Goal: Task Accomplishment & Management: Use online tool/utility

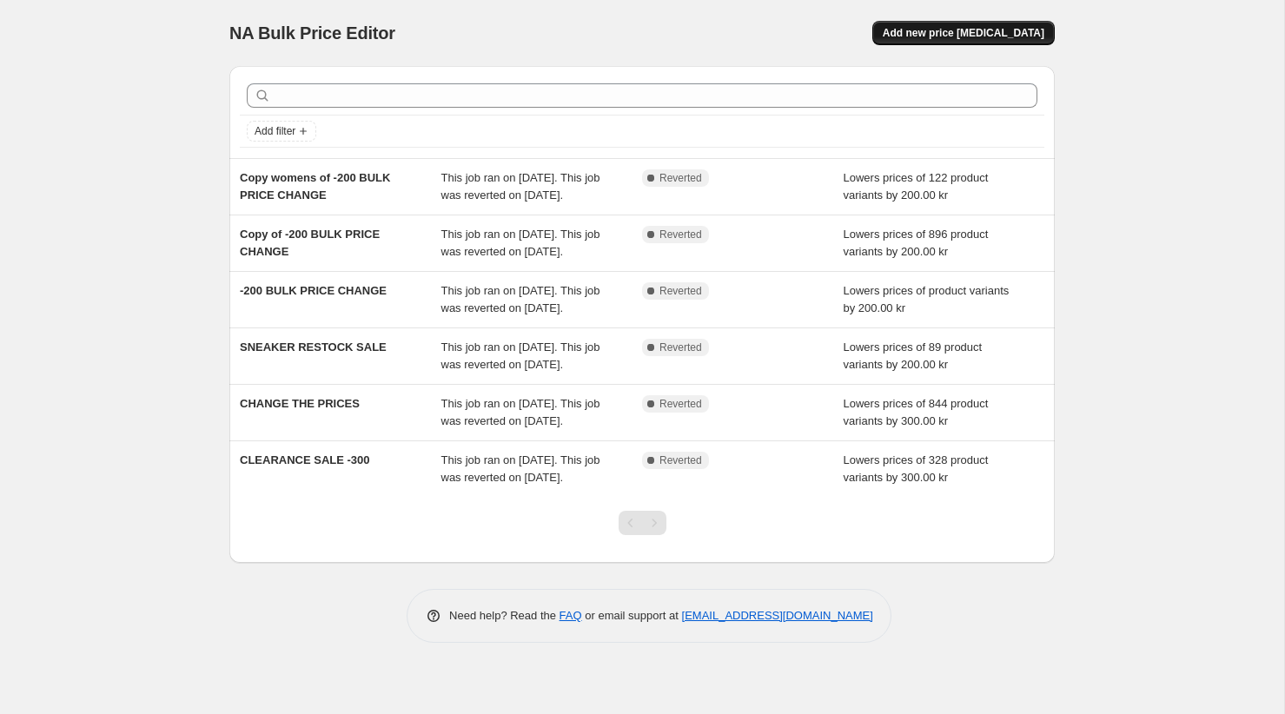
click at [950, 26] on span "Add new price change job" at bounding box center [964, 33] width 162 height 14
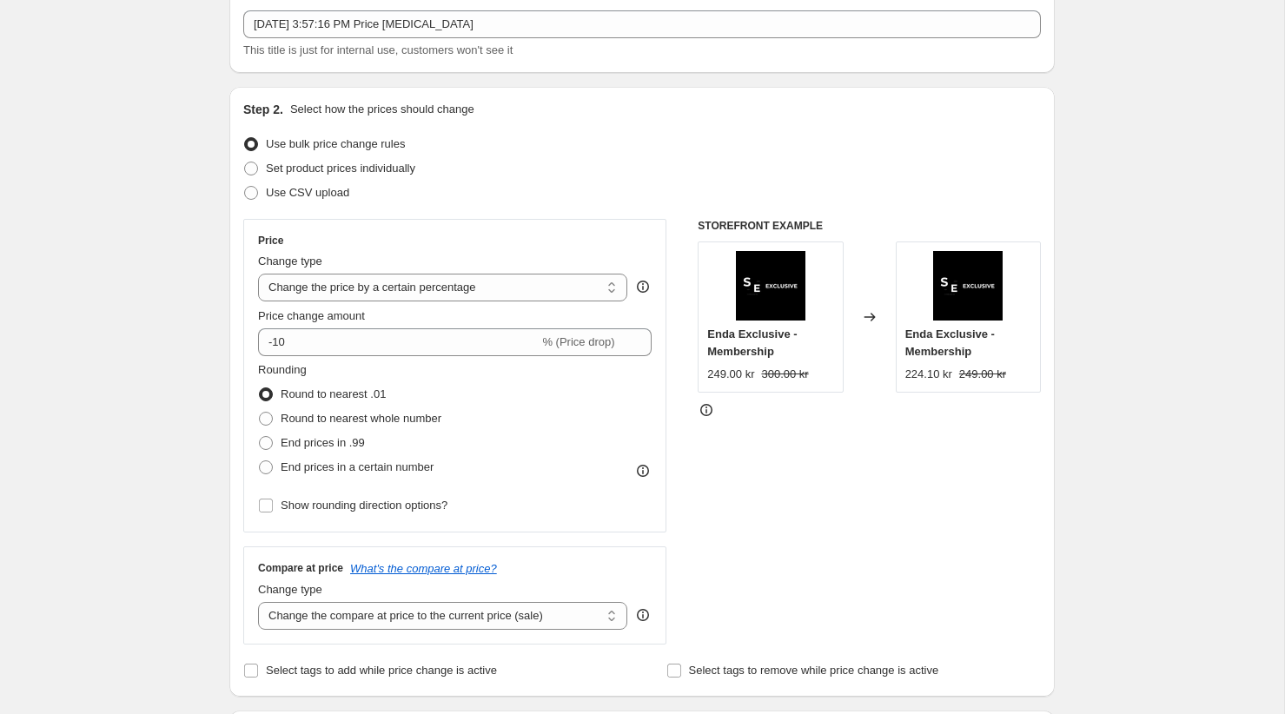
scroll to position [129, 0]
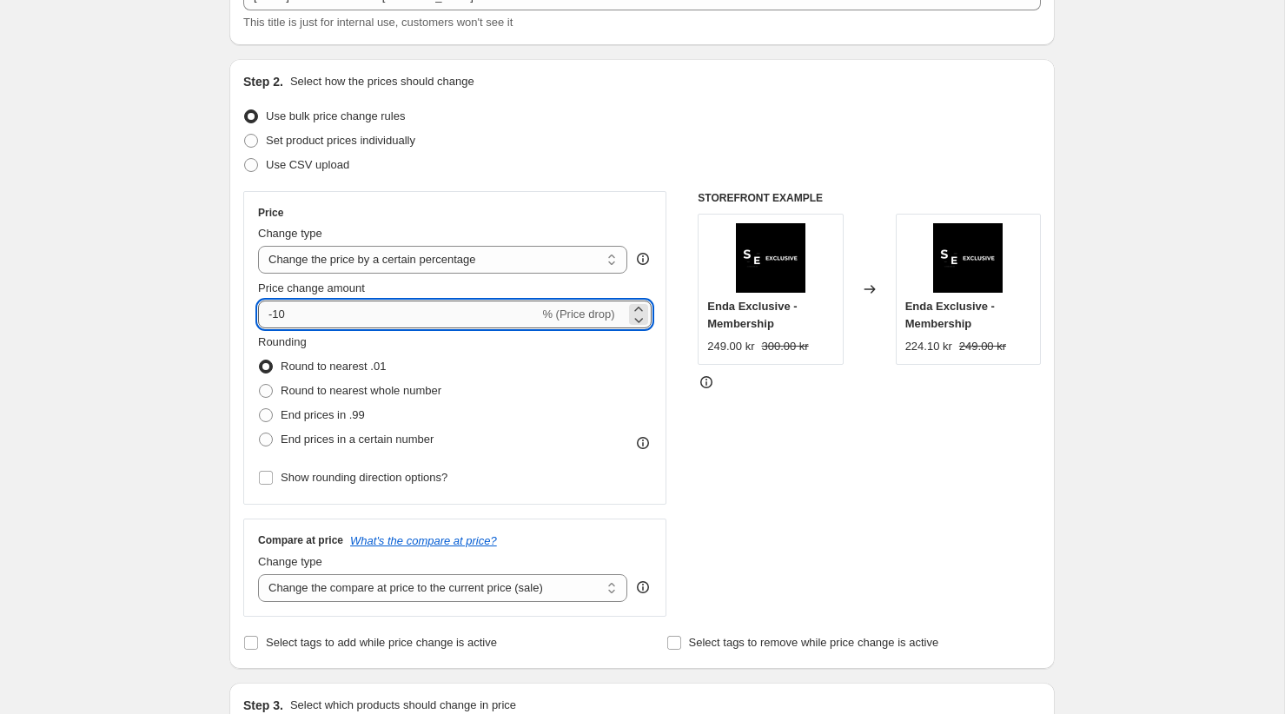
click at [322, 310] on input "-10" at bounding box center [398, 315] width 281 height 28
click at [399, 274] on div "Price Change type Change the price to a certain amount Change the price by a ce…" at bounding box center [454, 348] width 393 height 284
click at [393, 258] on select "Change the price to a certain amount Change the price by a certain amount Chang…" at bounding box center [442, 260] width 369 height 28
select select "to"
click at [258, 246] on select "Change the price to a certain amount Change the price by a certain amount Chang…" at bounding box center [442, 260] width 369 height 28
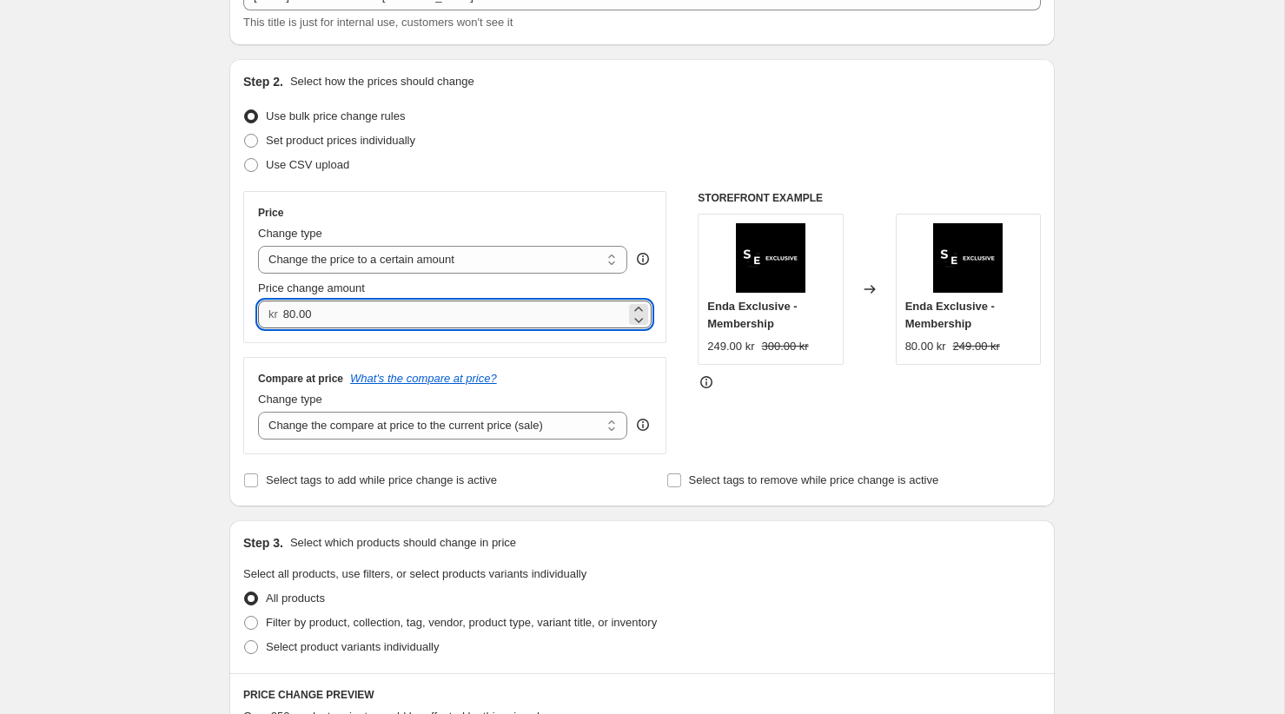
click at [405, 318] on input "80.00" at bounding box center [454, 315] width 342 height 28
type input "80.00"
click at [394, 287] on div "Price change amount" at bounding box center [454, 288] width 393 height 17
click at [393, 268] on select "Change the price to a certain amount Change the price by a certain amount Chang…" at bounding box center [442, 260] width 369 height 28
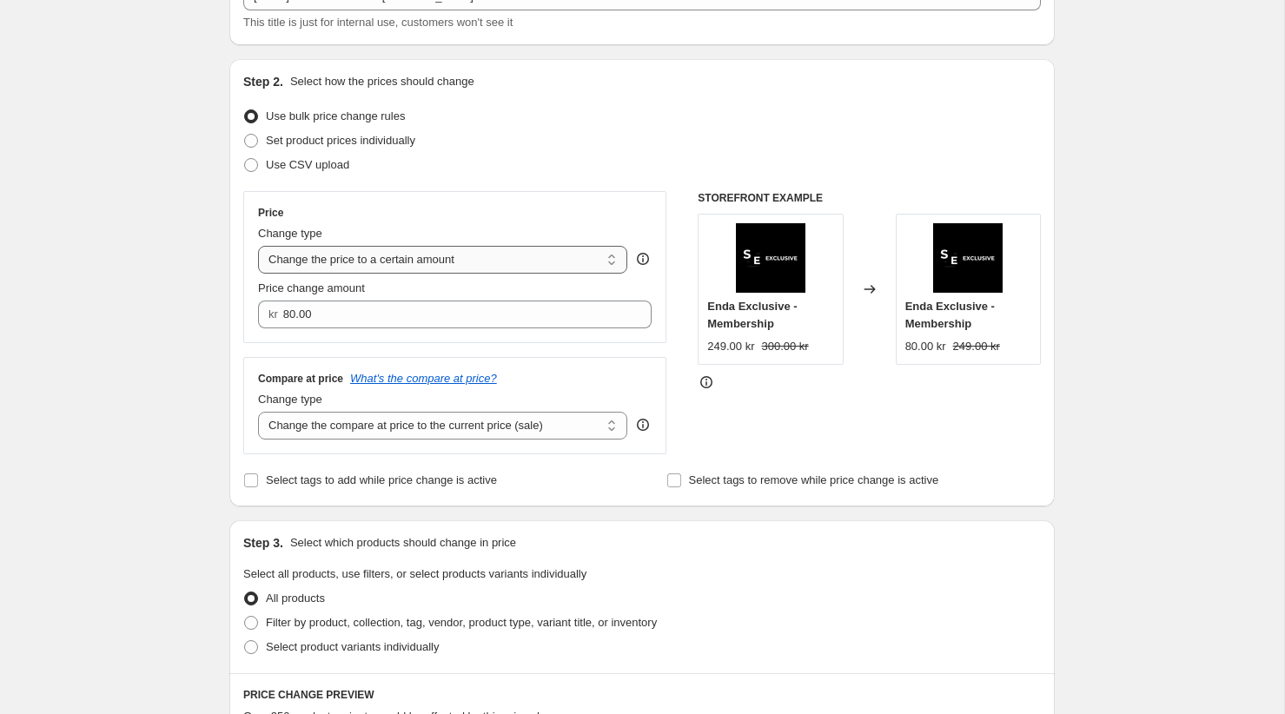
select select "by"
click at [258, 246] on select "Change the price to a certain amount Change the price by a certain amount Chang…" at bounding box center [442, 260] width 369 height 28
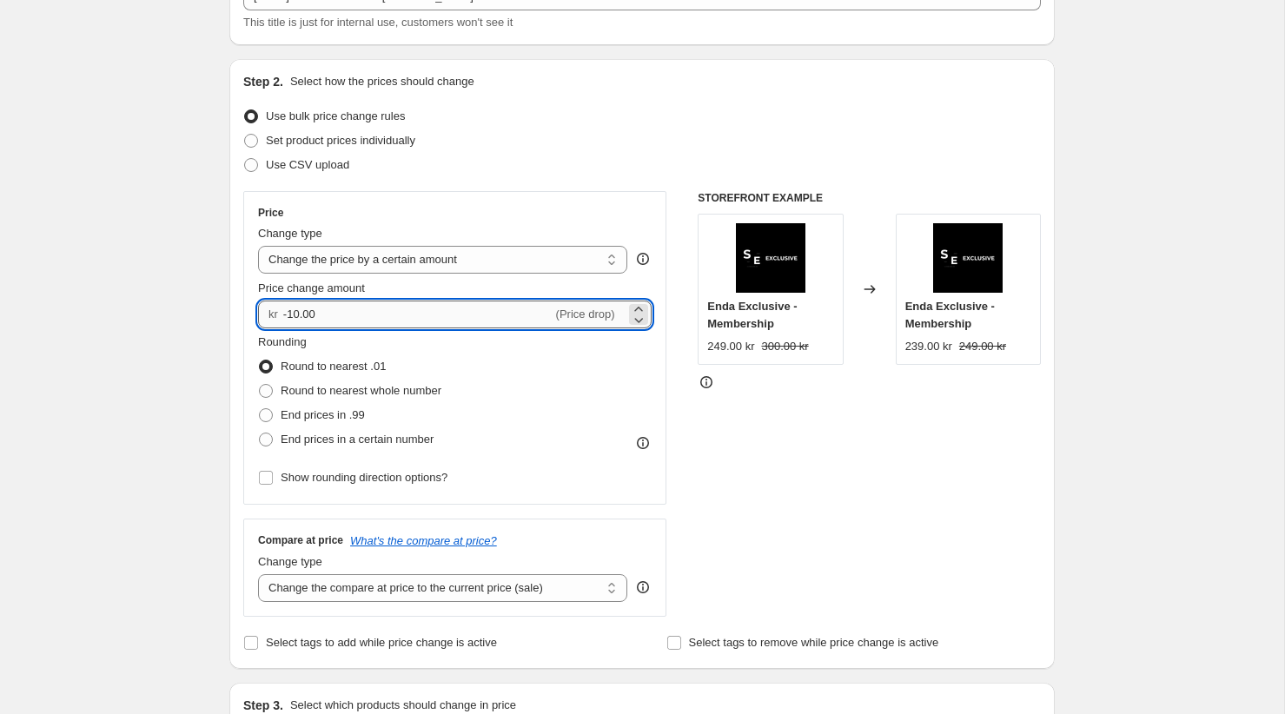
click at [358, 312] on input "-10.00" at bounding box center [417, 315] width 269 height 28
type input "-1"
type input "-200.00"
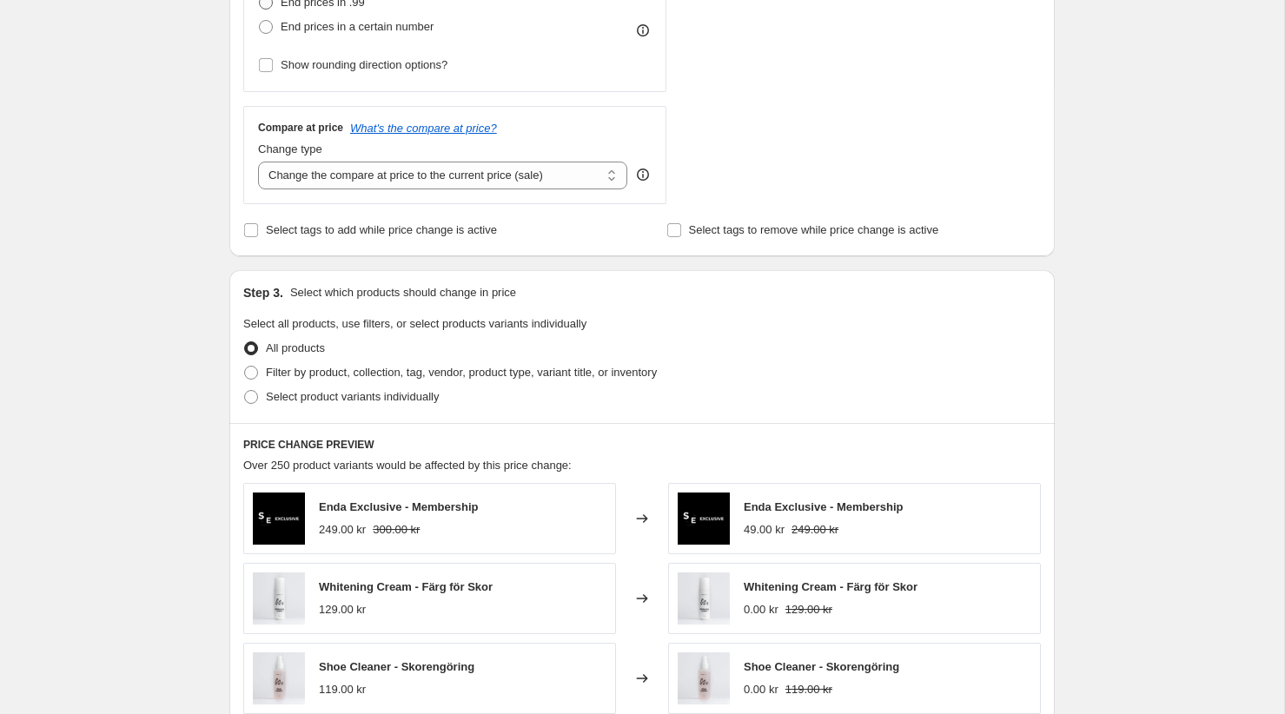
scroll to position [599, 0]
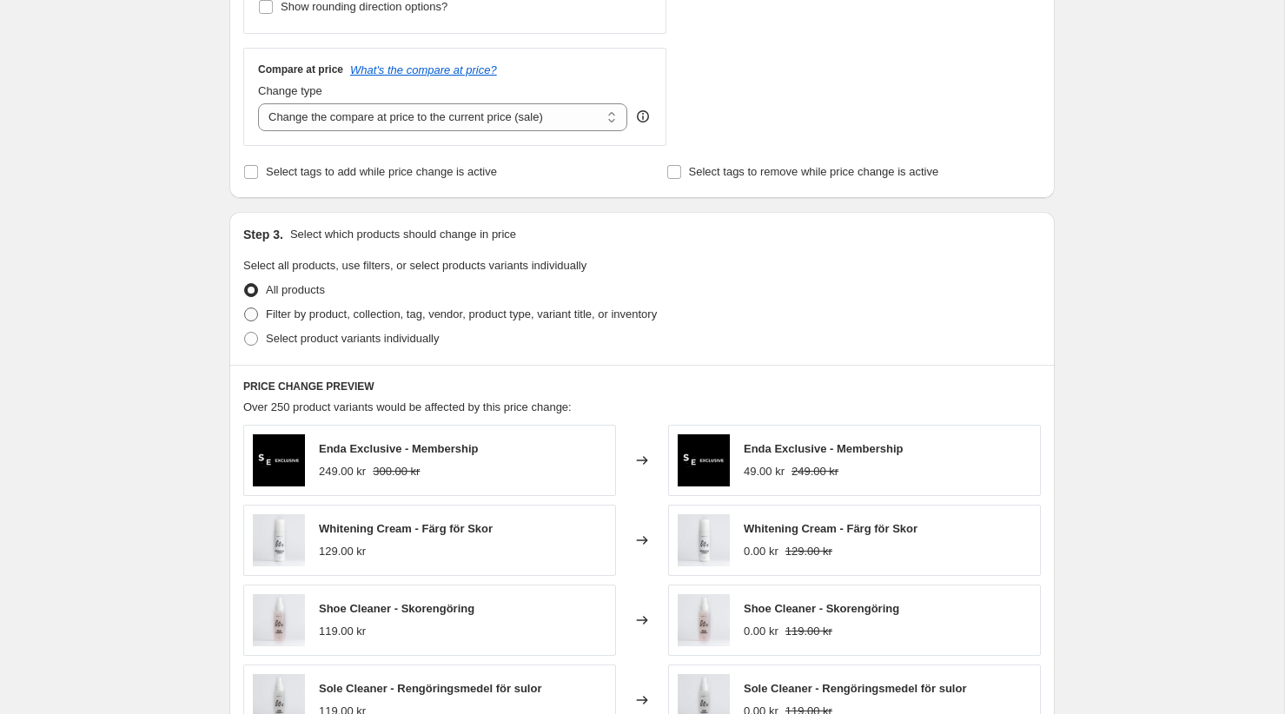
click at [312, 313] on span "Filter by product, collection, tag, vendor, product type, variant title, or inv…" at bounding box center [461, 313] width 391 height 13
click at [245, 308] on input "Filter by product, collection, tag, vendor, product type, variant title, or inv…" at bounding box center [244, 307] width 1 height 1
radio input "true"
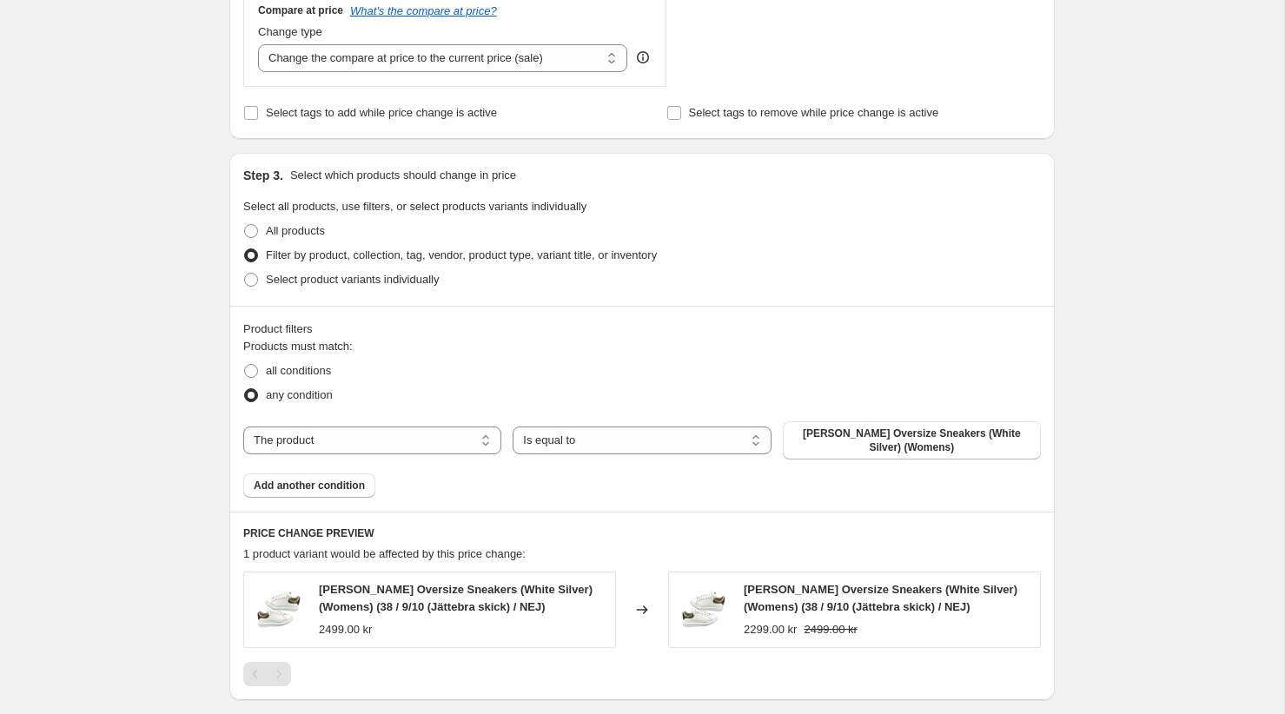
scroll to position [671, 0]
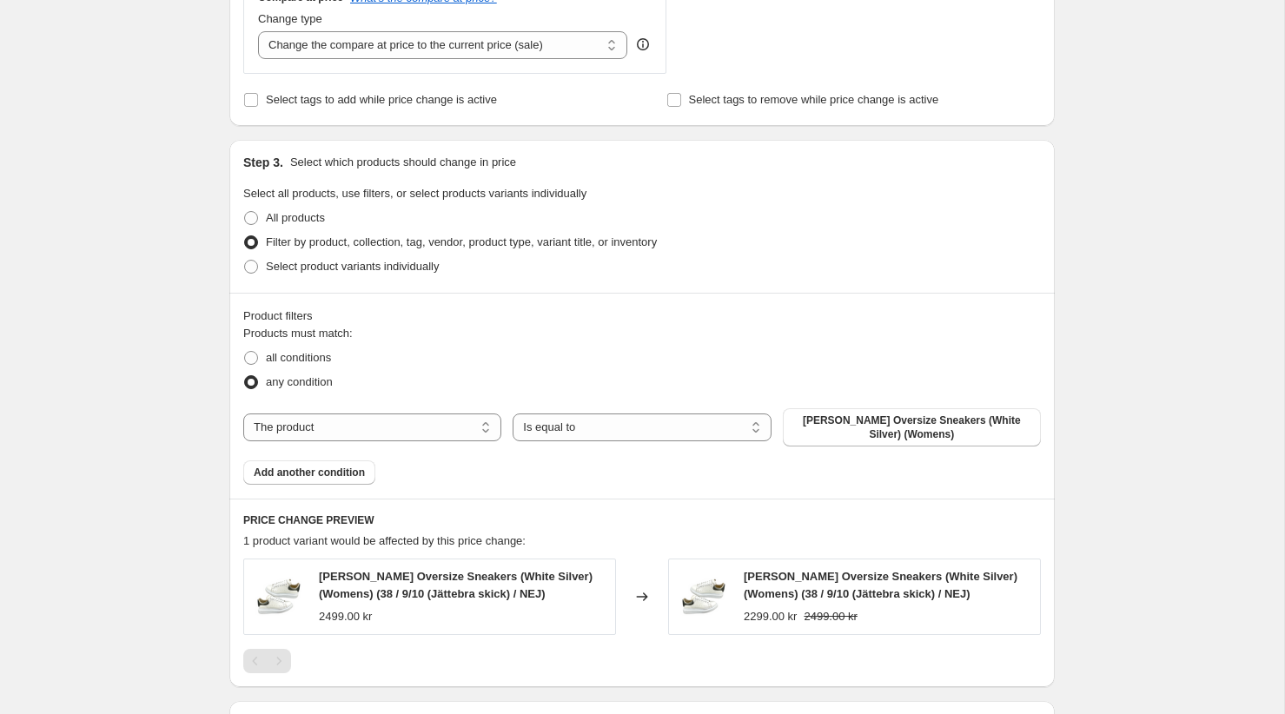
click at [426, 419] on select "The product The product's collection The product's vendor The product's status …" at bounding box center [372, 427] width 258 height 28
click at [406, 430] on select "The product The product's collection The product's vendor The product's status …" at bounding box center [372, 427] width 258 height 28
select select "collection"
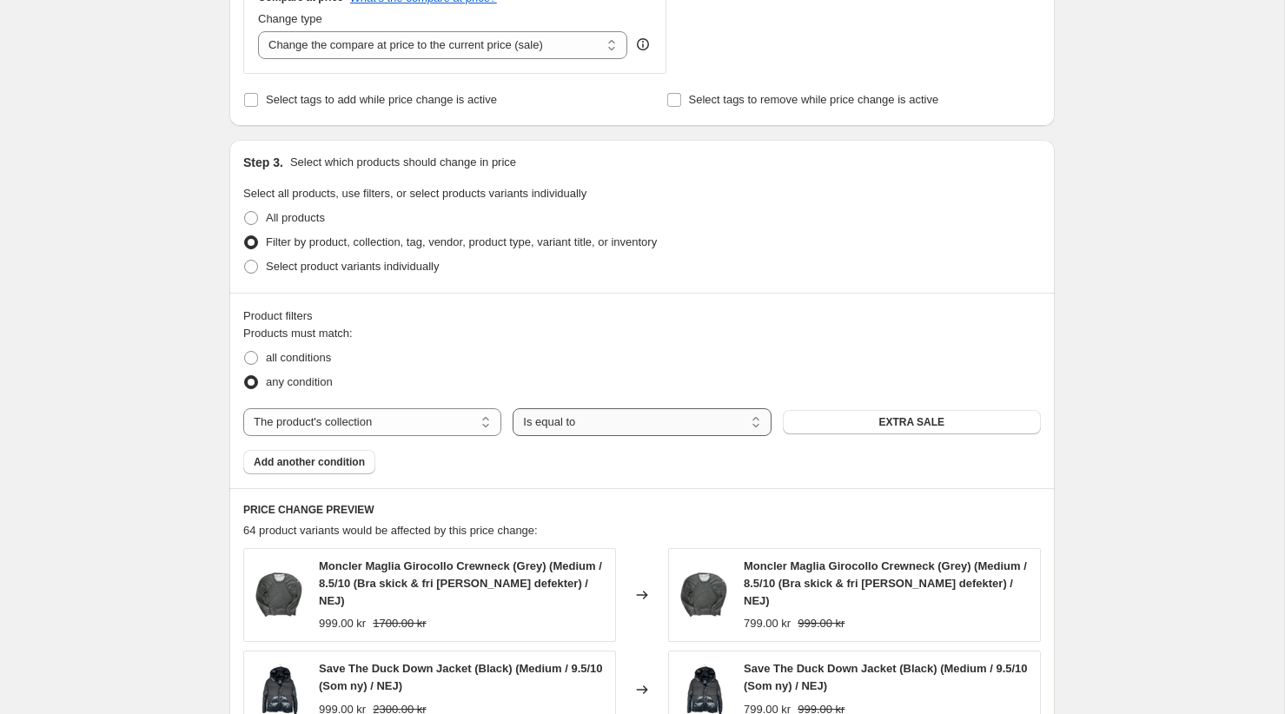
click at [567, 422] on select "Is equal to Is not equal to" at bounding box center [641, 422] width 258 height 28
select select "not_equal"
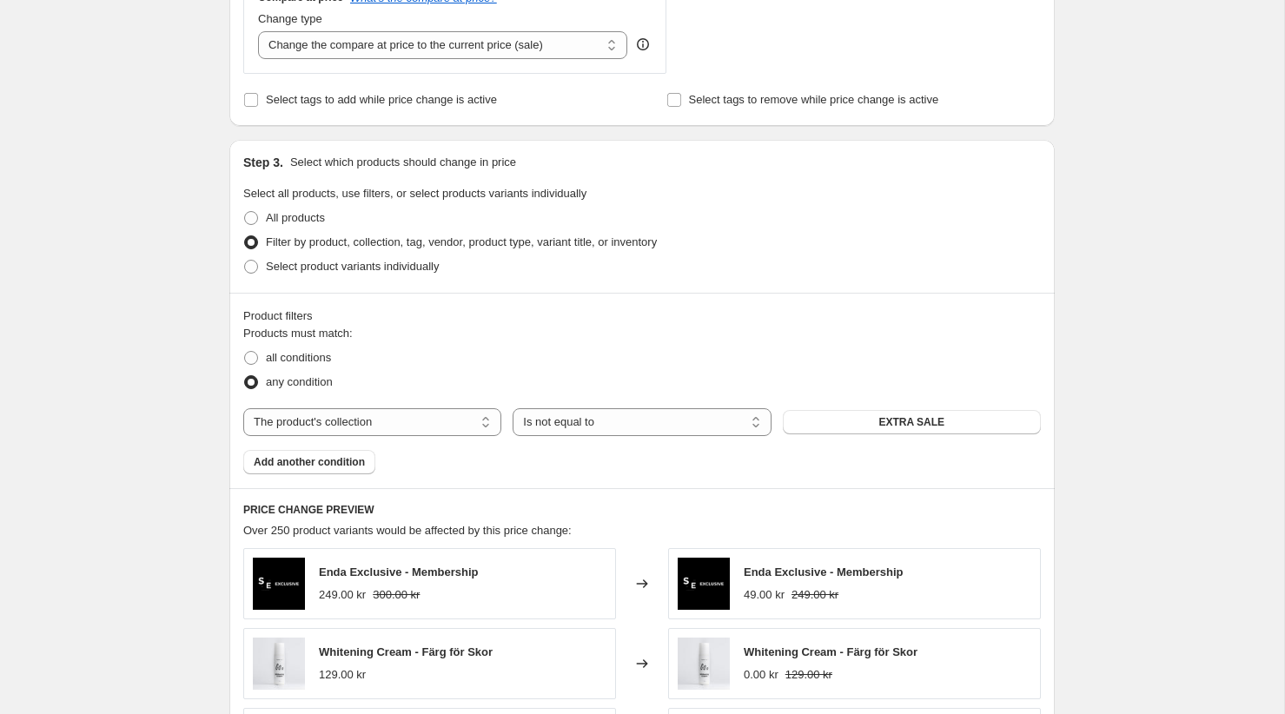
click at [888, 415] on span "EXTRA SALE" at bounding box center [912, 422] width 66 height 14
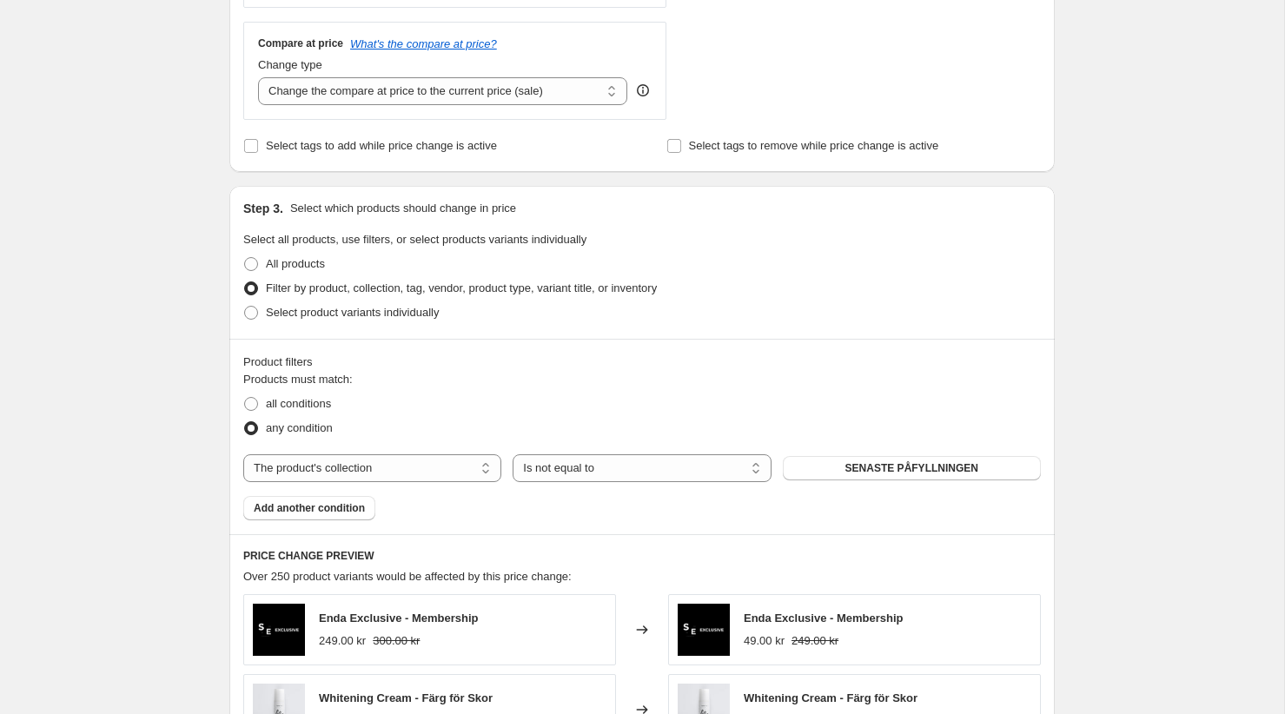
scroll to position [622, 0]
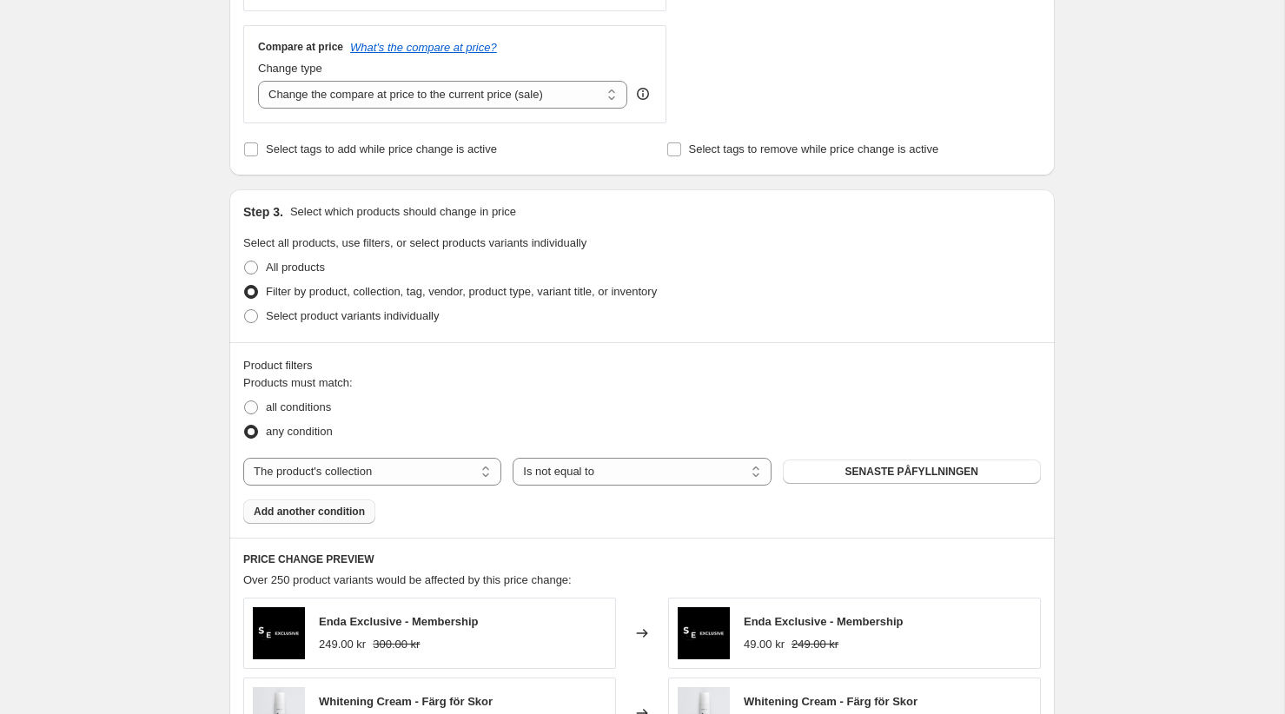
click at [326, 505] on span "Add another condition" at bounding box center [309, 512] width 111 height 14
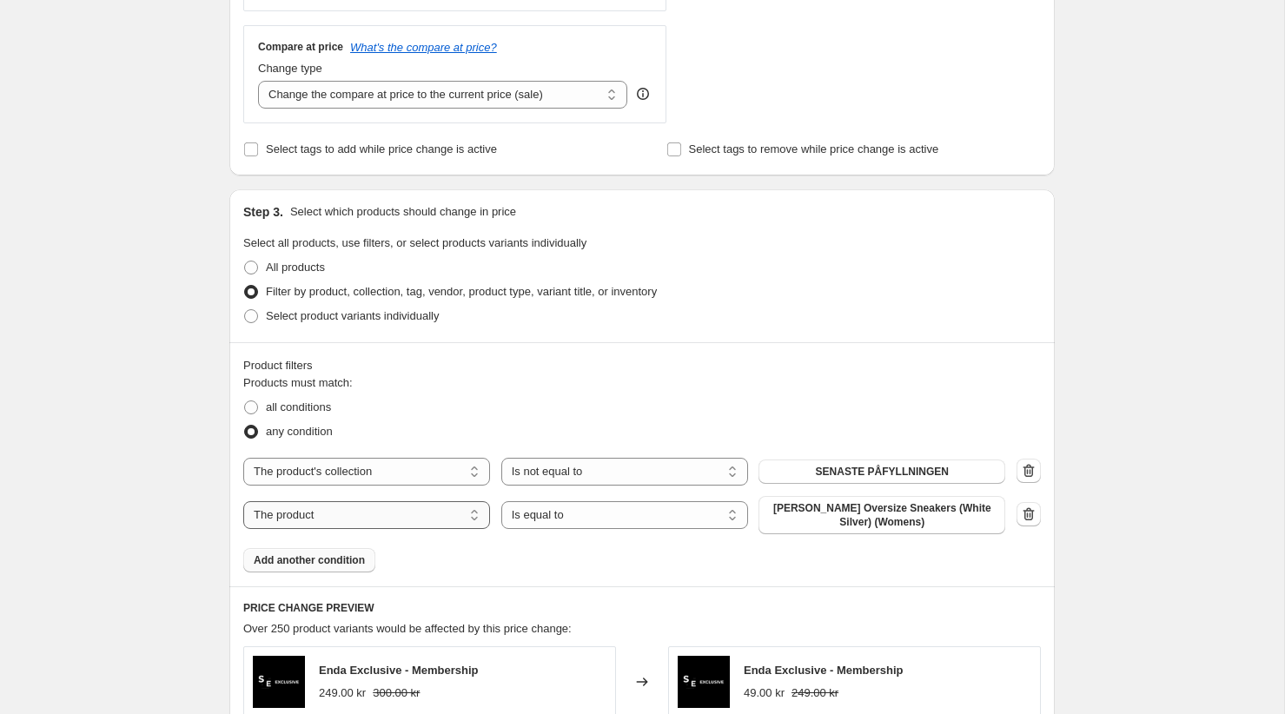
click at [348, 507] on select "The product The product's collection The product's vendor The product's status …" at bounding box center [366, 515] width 247 height 28
select select "collection"
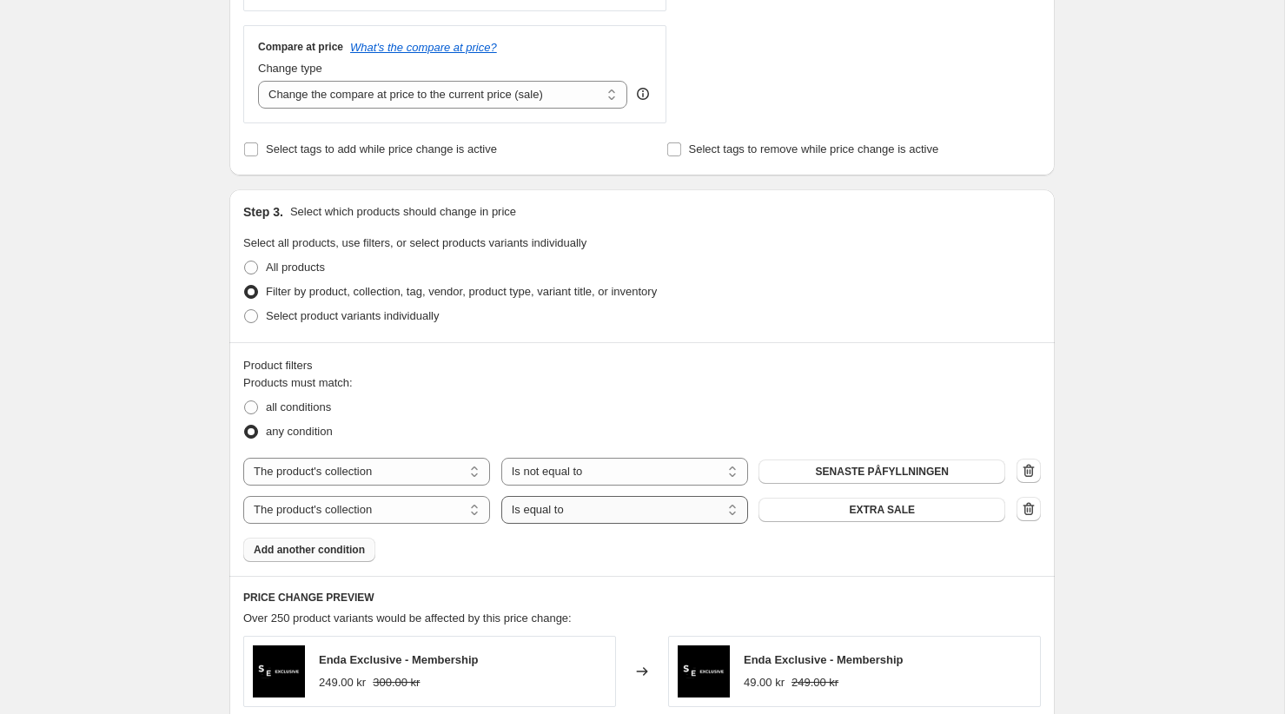
click at [571, 514] on select "Is equal to Is not equal to" at bounding box center [624, 510] width 247 height 28
select select "not_equal"
click at [895, 503] on span "EXTRA SALE" at bounding box center [882, 510] width 66 height 14
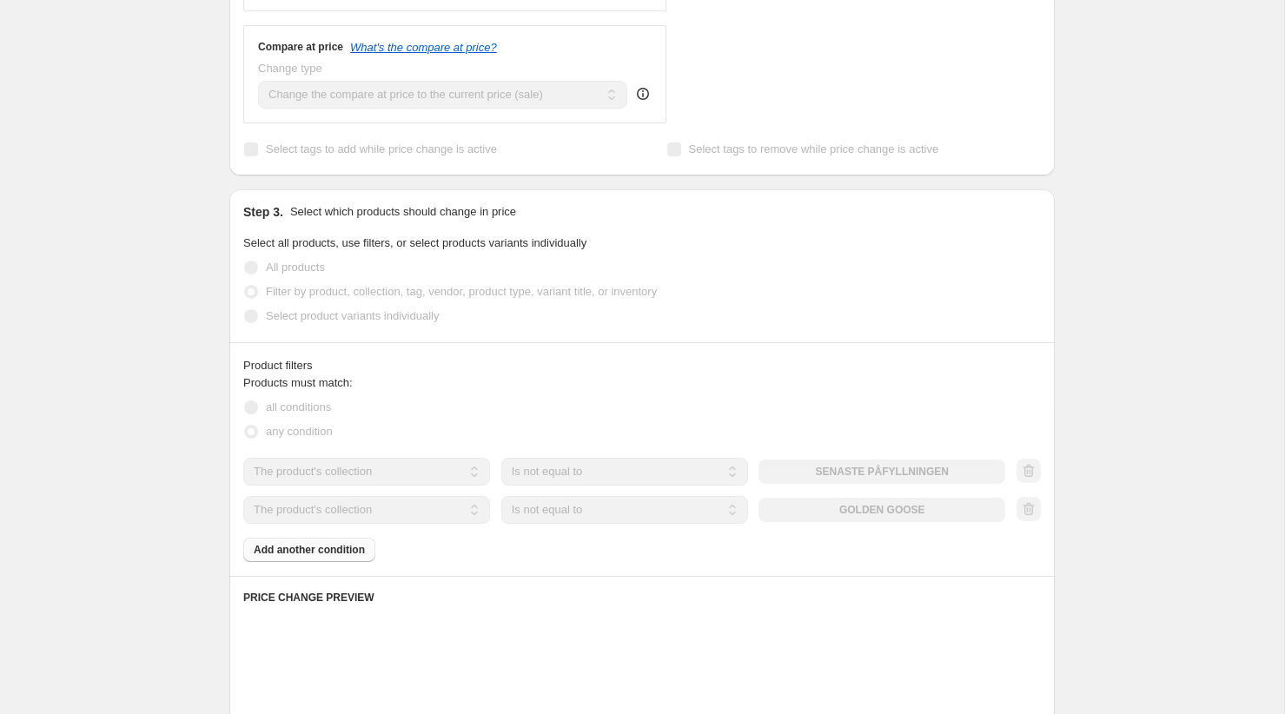
click at [345, 546] on div "Products must match: all conditions any condition The product The product's col…" at bounding box center [641, 468] width 797 height 188
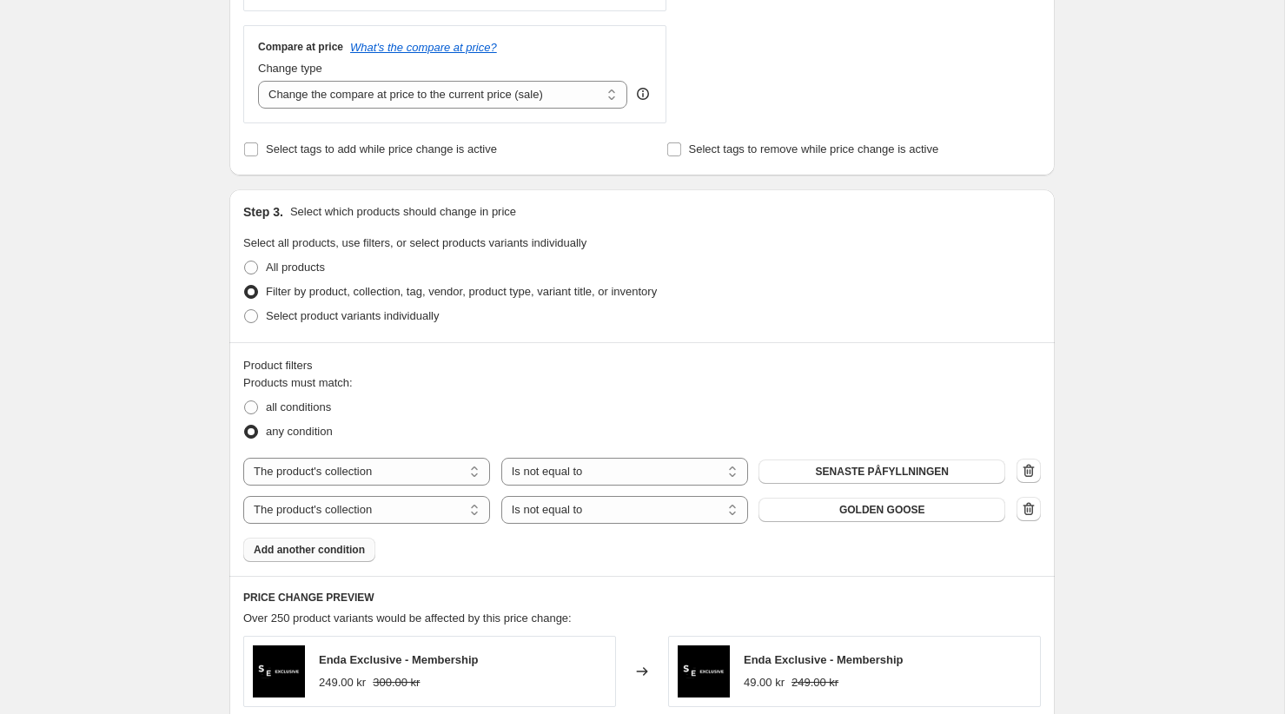
click at [322, 546] on span "Add another condition" at bounding box center [309, 550] width 111 height 14
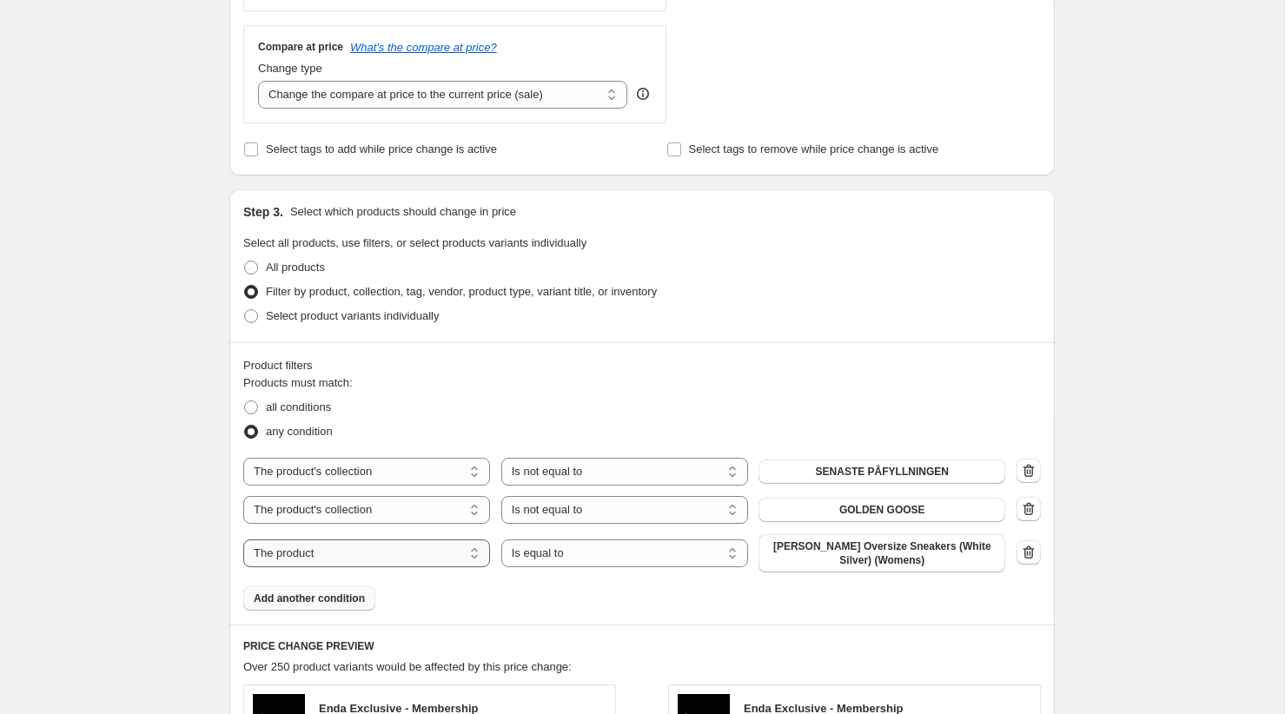
click at [391, 545] on select "The product The product's collection The product's vendor The product's status …" at bounding box center [366, 553] width 247 height 28
select select "collection"
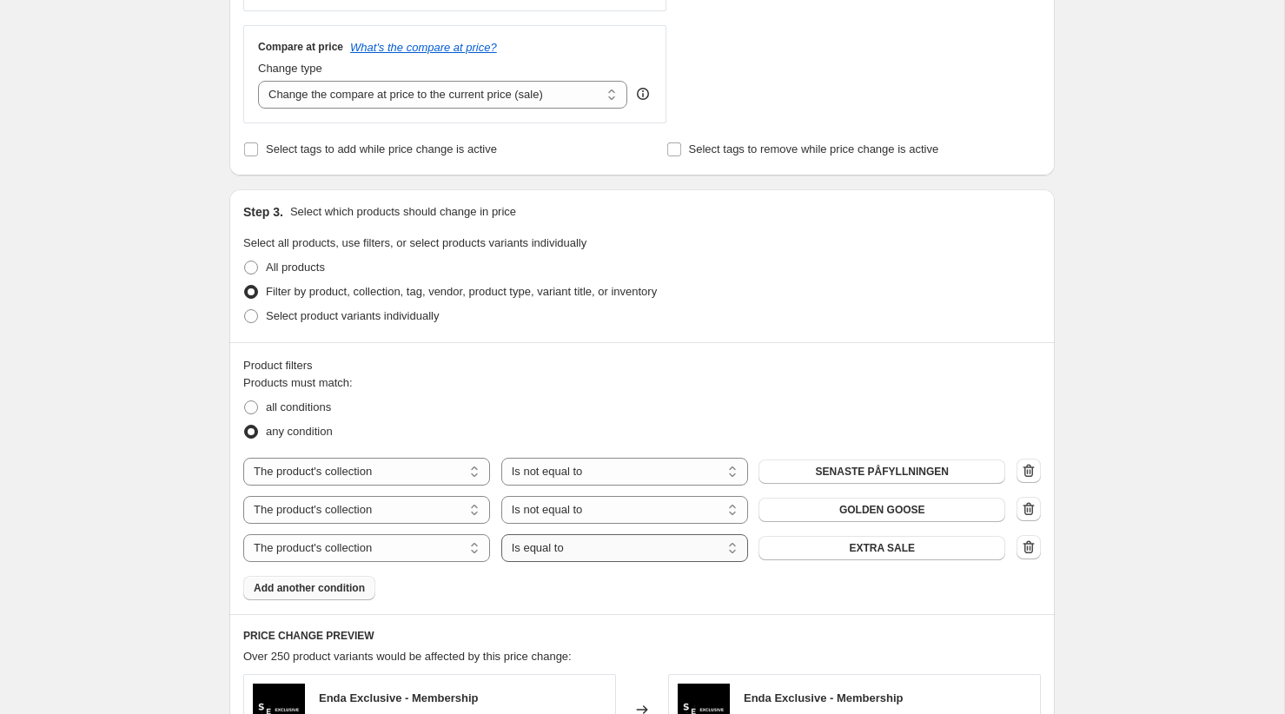
click at [546, 549] on select "Is equal to Is not equal to" at bounding box center [624, 548] width 247 height 28
select select "not_equal"
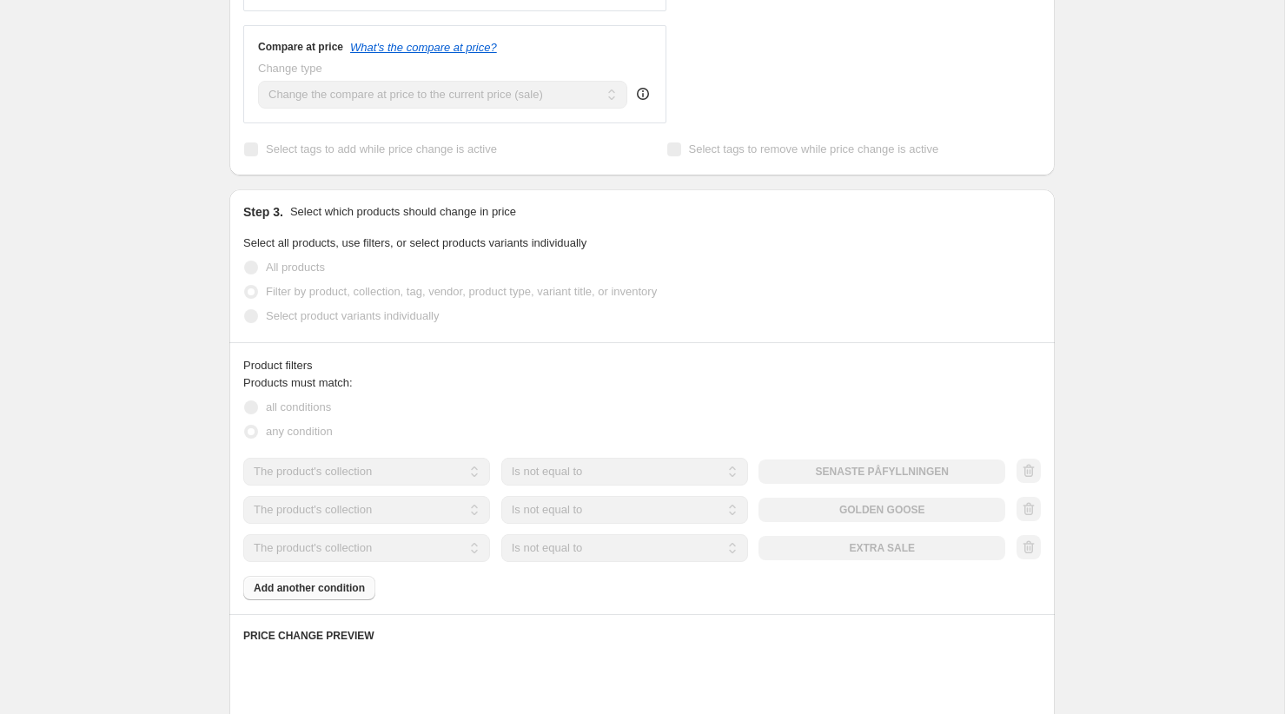
click at [815, 540] on div "The product The product's collection The product's vendor The product's status …" at bounding box center [624, 548] width 762 height 28
click at [843, 541] on div "The product The product's collection The product's vendor The product's status …" at bounding box center [624, 548] width 762 height 28
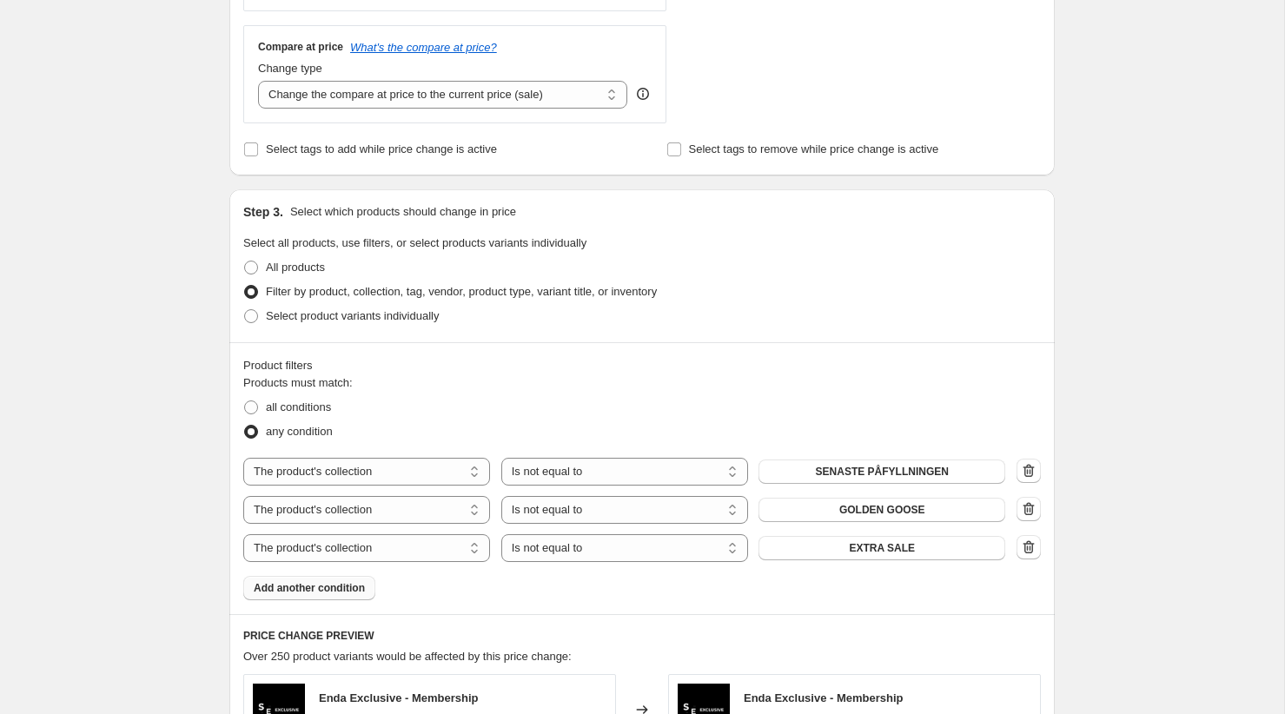
click at [843, 542] on button "EXTRA SALE" at bounding box center [881, 548] width 247 height 24
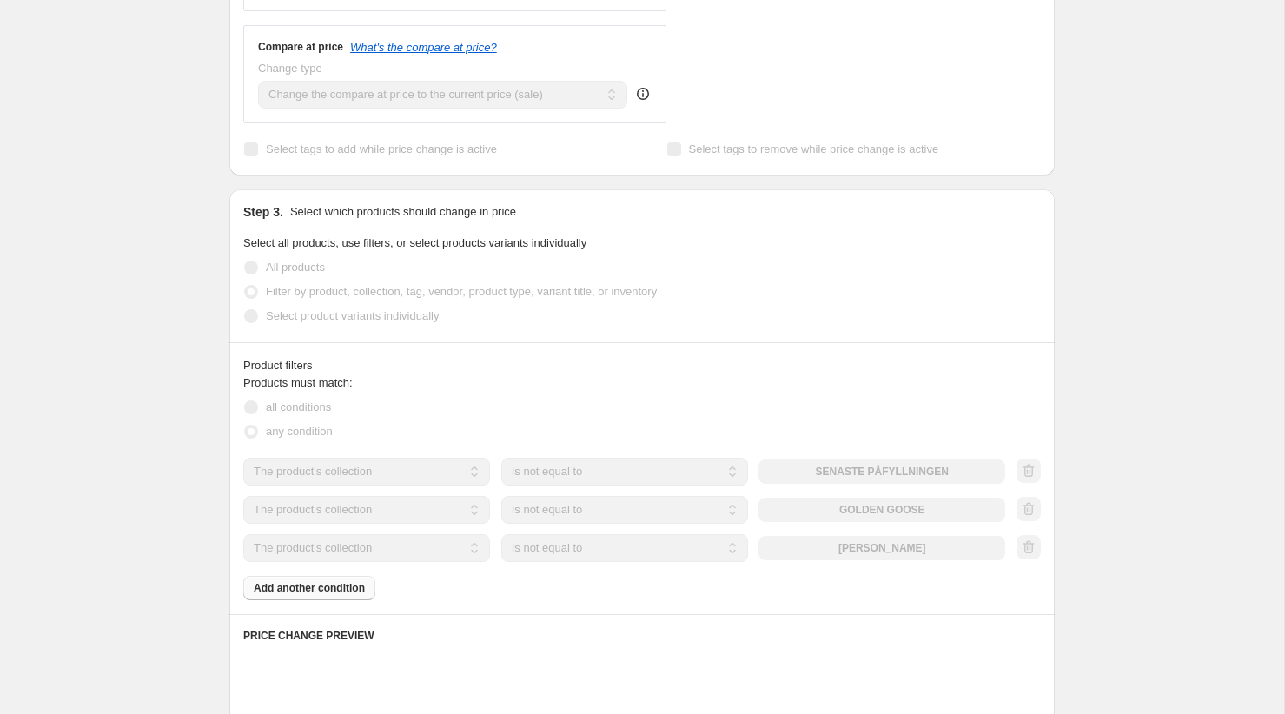
click at [301, 576] on div "Products must match: all conditions any condition The product The product's col…" at bounding box center [641, 487] width 797 height 226
click at [301, 579] on div "Products must match: all conditions any condition The product The product's col…" at bounding box center [641, 487] width 797 height 226
click at [306, 584] on div "Products must match: all conditions any condition The product The product's col…" at bounding box center [641, 487] width 797 height 226
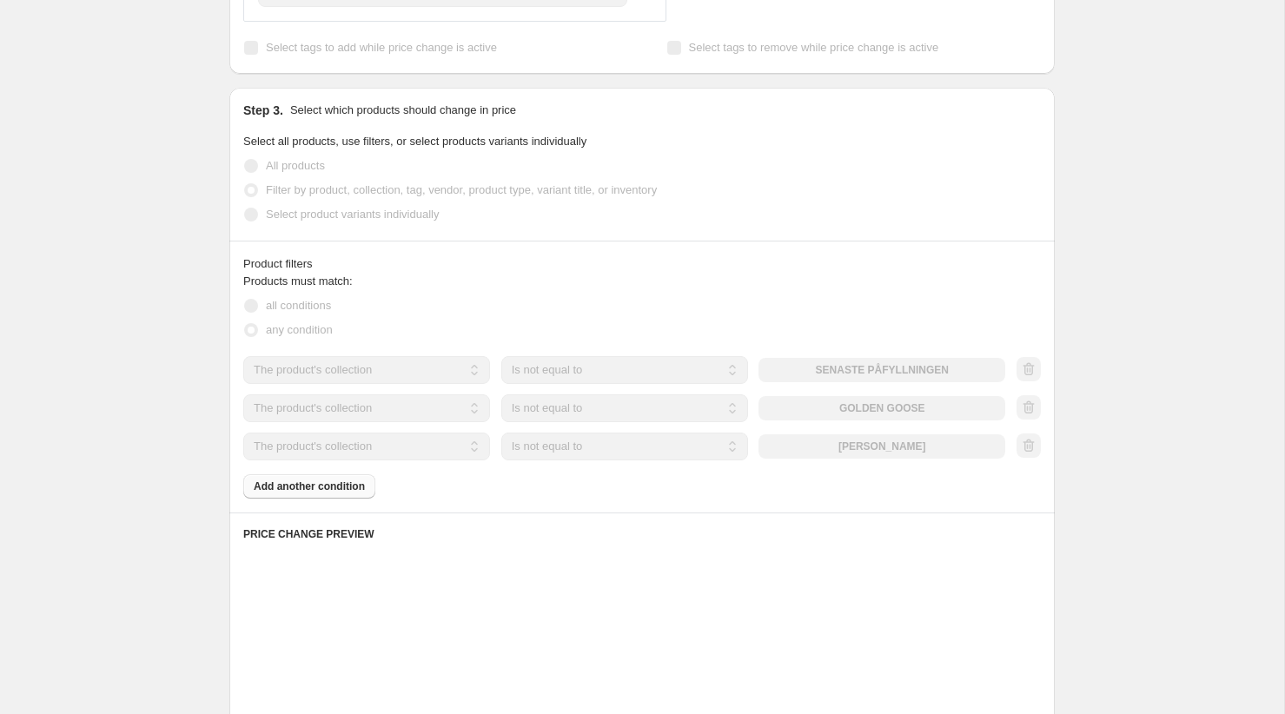
click at [341, 486] on div "Products must match: all conditions any condition The product The product's col…" at bounding box center [641, 386] width 797 height 226
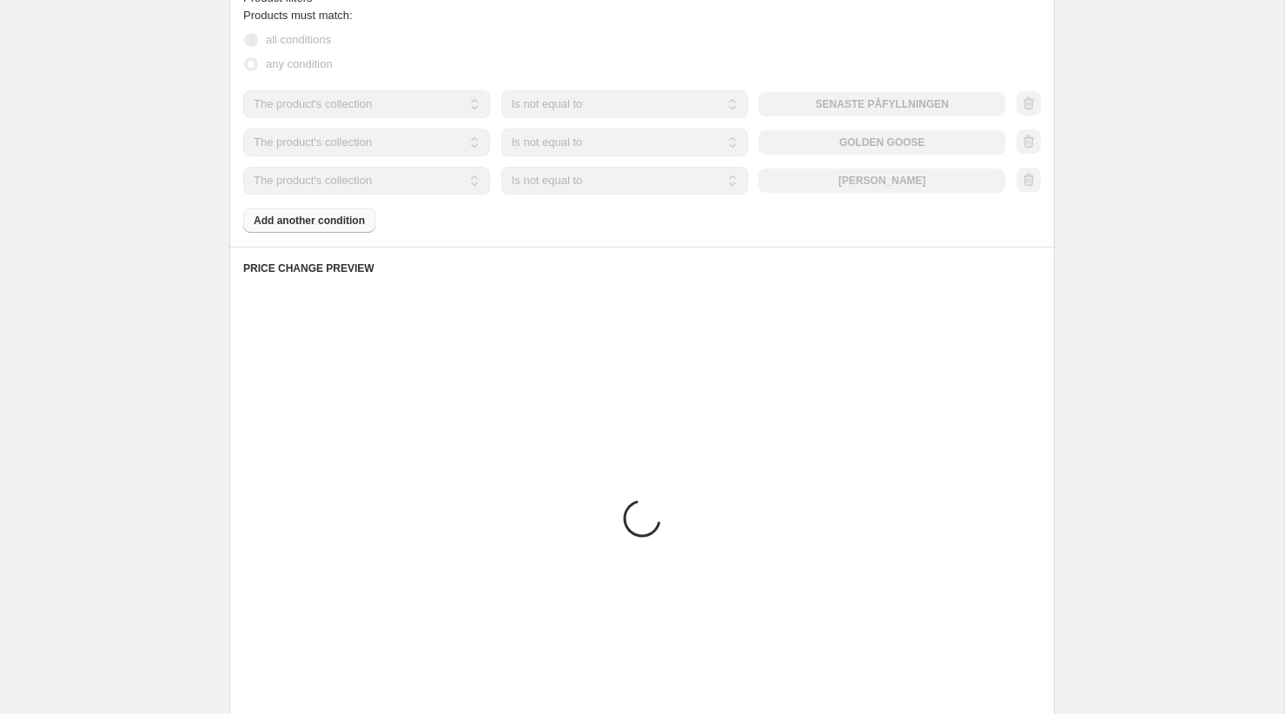
scroll to position [908, 0]
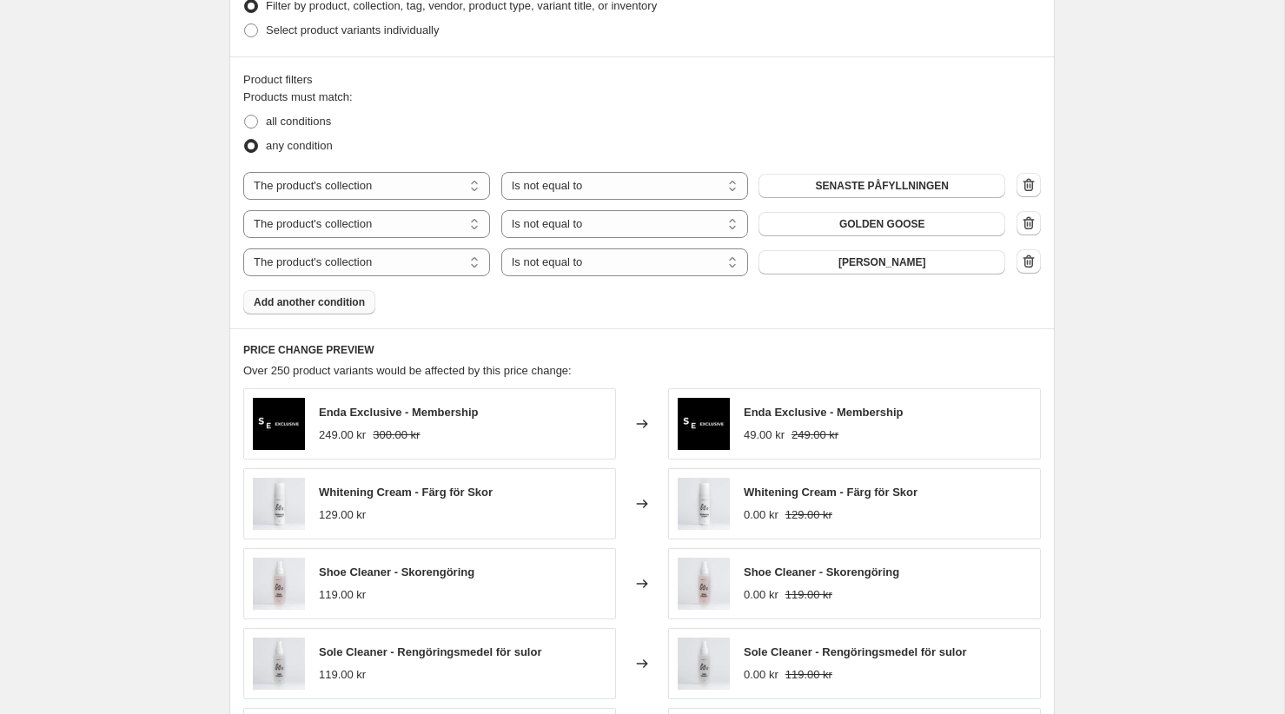
click at [348, 297] on span "Add another condition" at bounding box center [309, 302] width 111 height 14
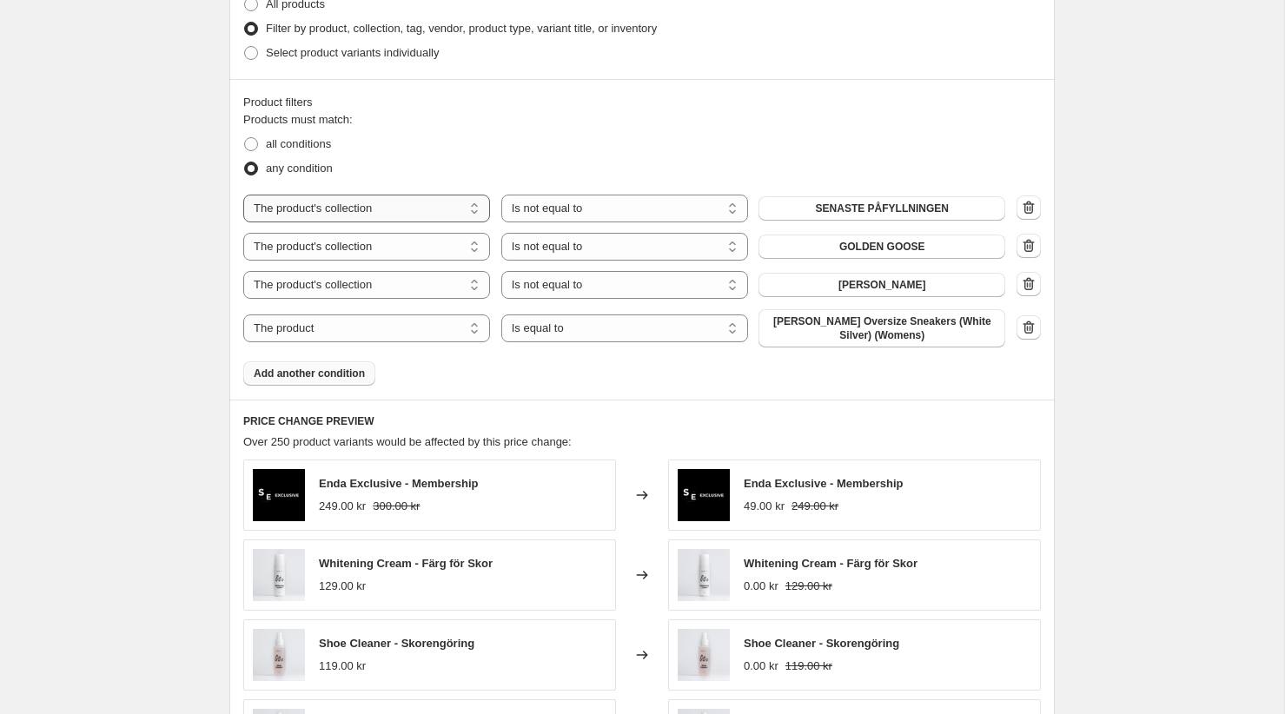
scroll to position [874, 0]
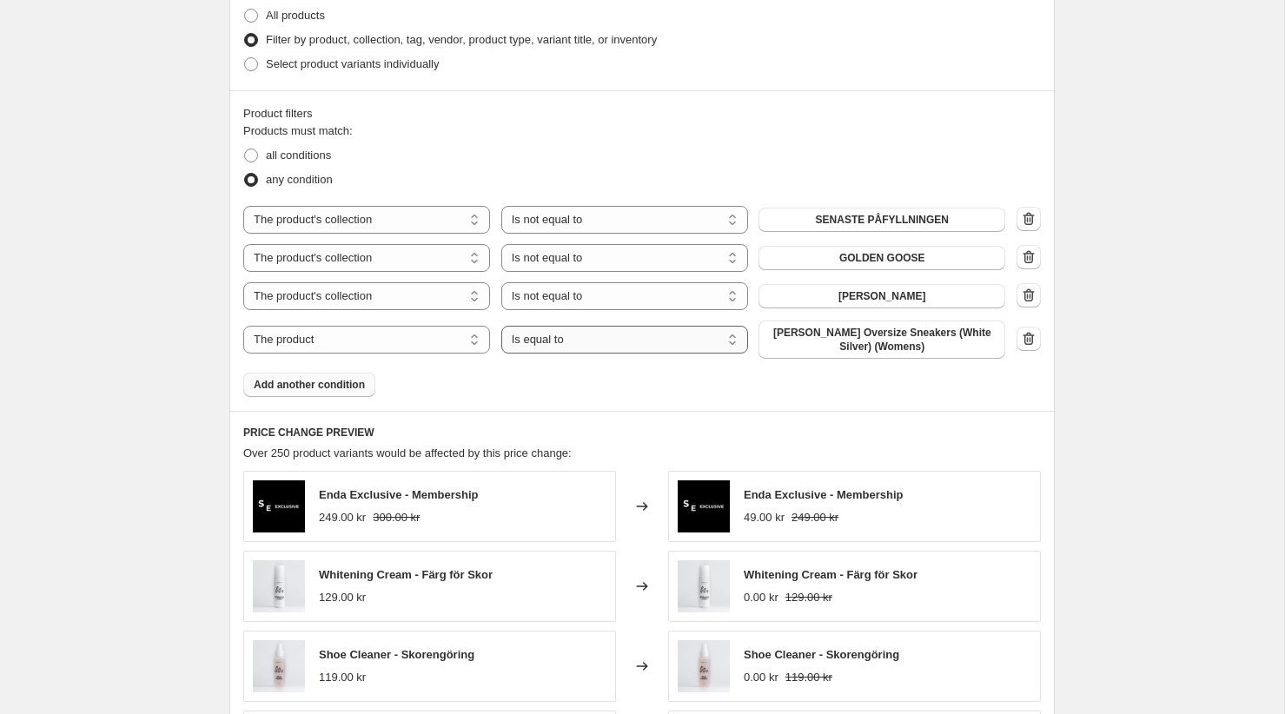
click at [676, 332] on select "Is equal to Is not equal to" at bounding box center [624, 340] width 247 height 28
select select "not_equal"
click at [795, 337] on span "Alexander Mcqueen Oversize Sneakers (White Silver) (Womens)" at bounding box center [882, 340] width 226 height 28
click at [344, 335] on select "The product The product's collection The product's vendor The product's status …" at bounding box center [366, 340] width 247 height 28
select select "collection"
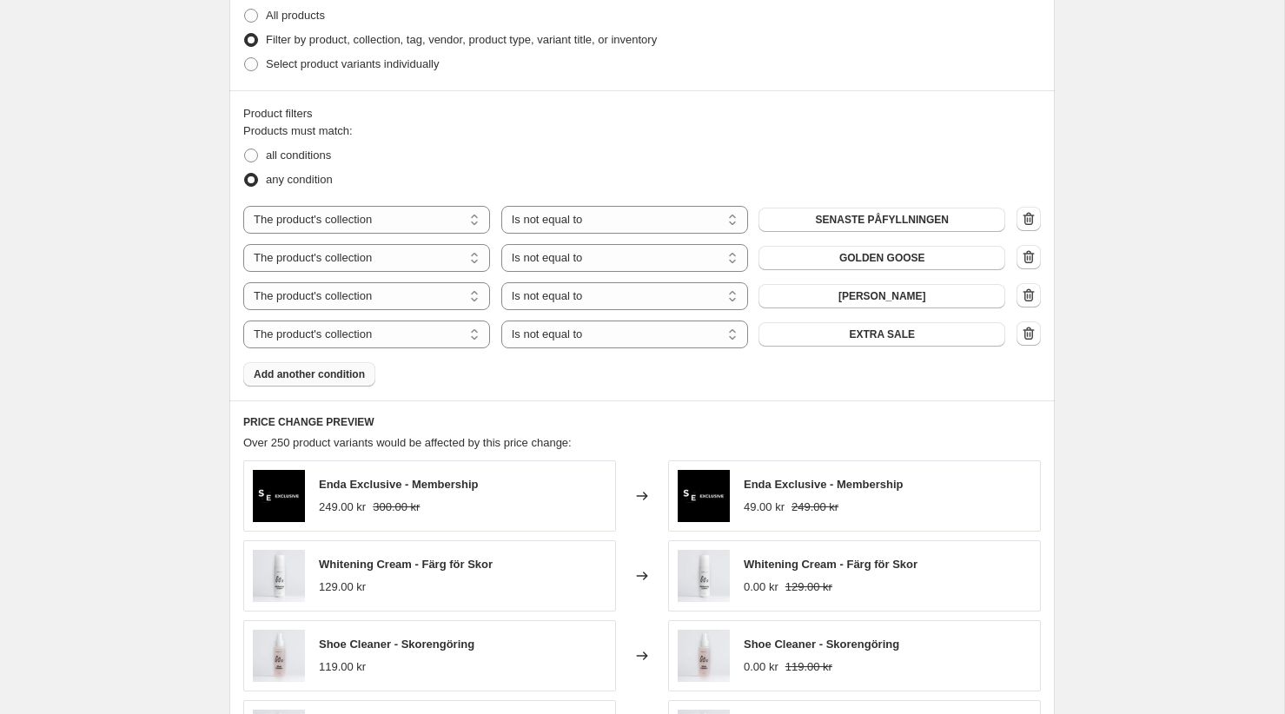
click at [872, 335] on span "EXTRA SALE" at bounding box center [882, 334] width 66 height 14
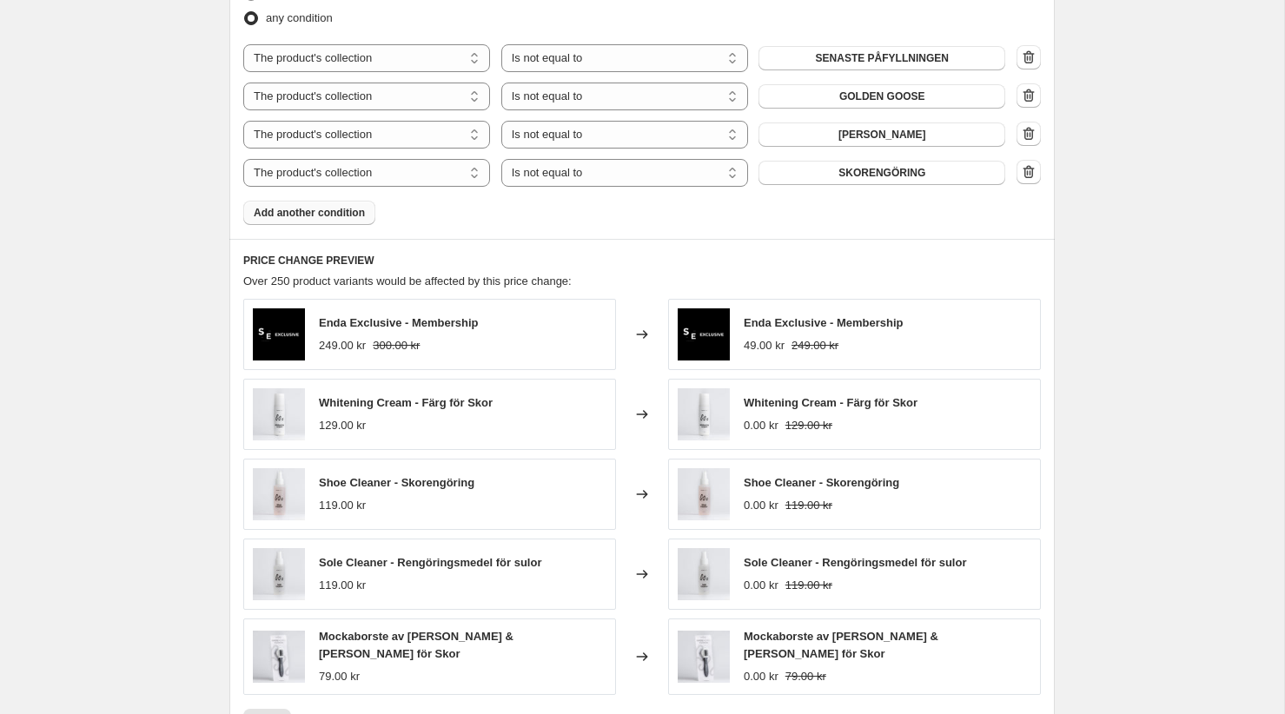
scroll to position [1326, 0]
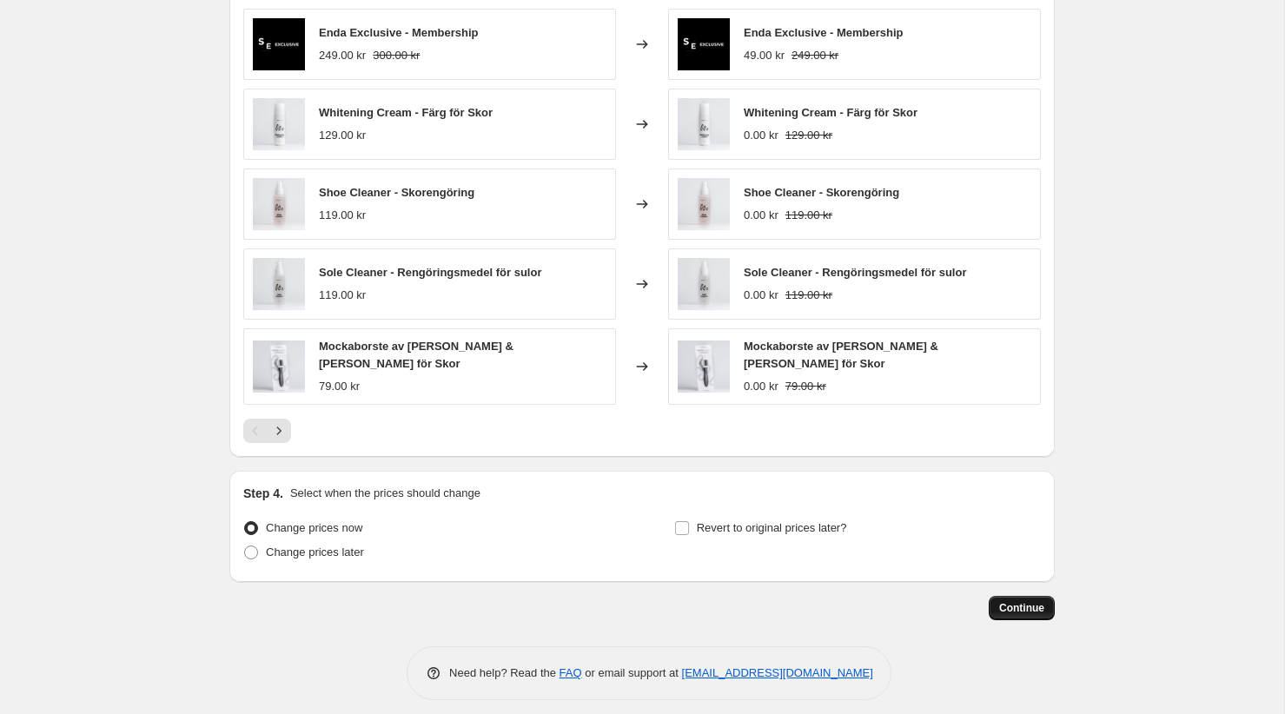
click at [1014, 601] on span "Continue" at bounding box center [1021, 608] width 45 height 14
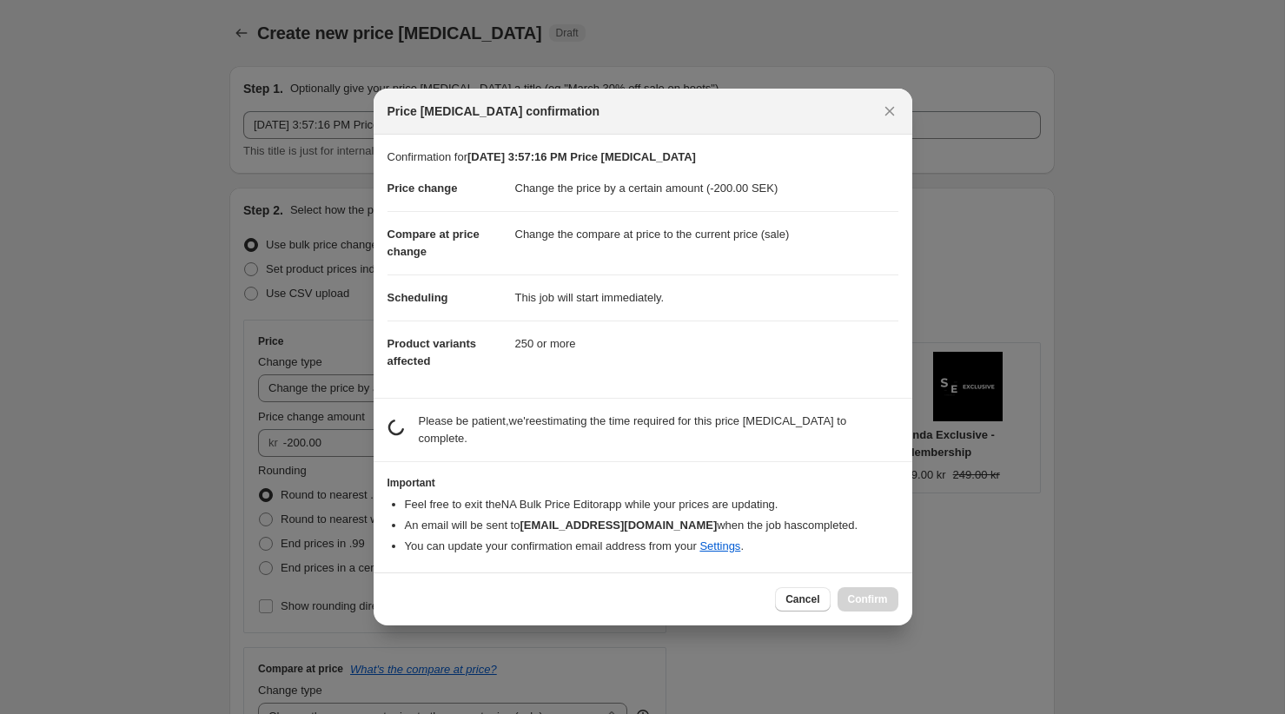
scroll to position [0, 0]
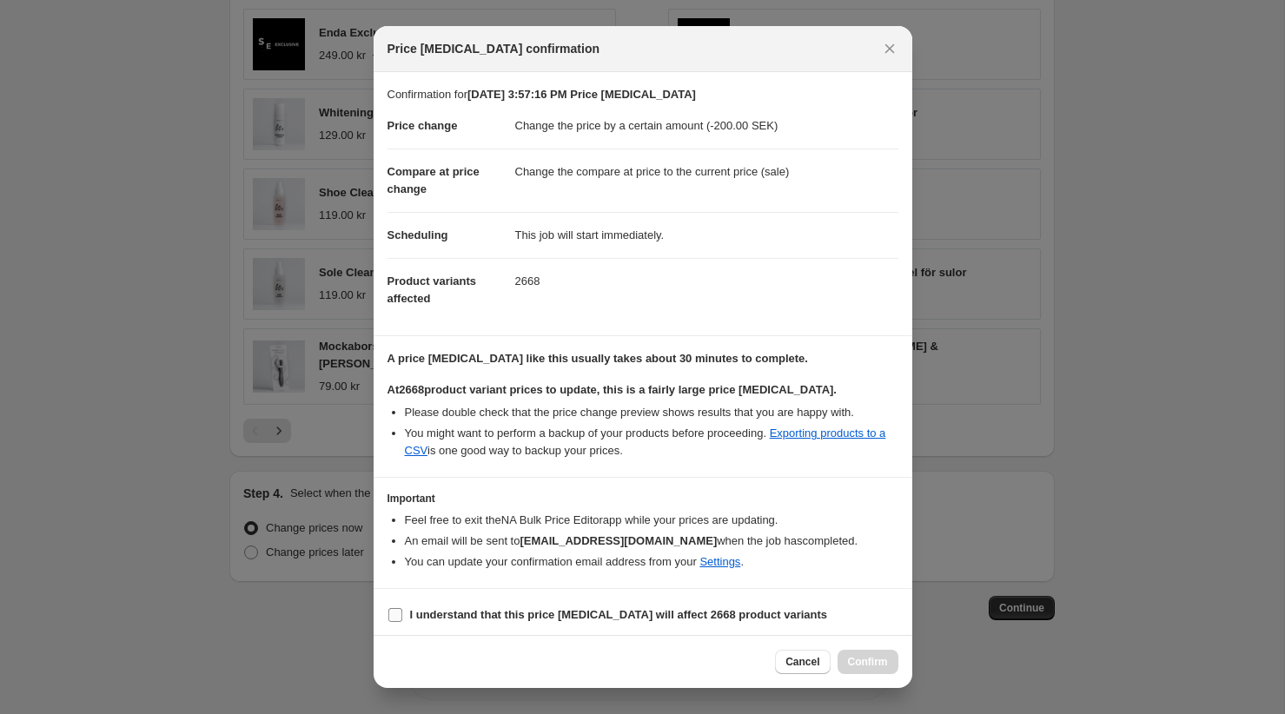
click at [612, 608] on b "I understand that this price change job will affect 2668 product variants" at bounding box center [619, 614] width 418 height 13
click at [402, 608] on input "I understand that this price change job will affect 2668 product variants" at bounding box center [395, 615] width 14 height 14
checkbox input "true"
click at [859, 667] on span "Confirm" at bounding box center [868, 662] width 40 height 14
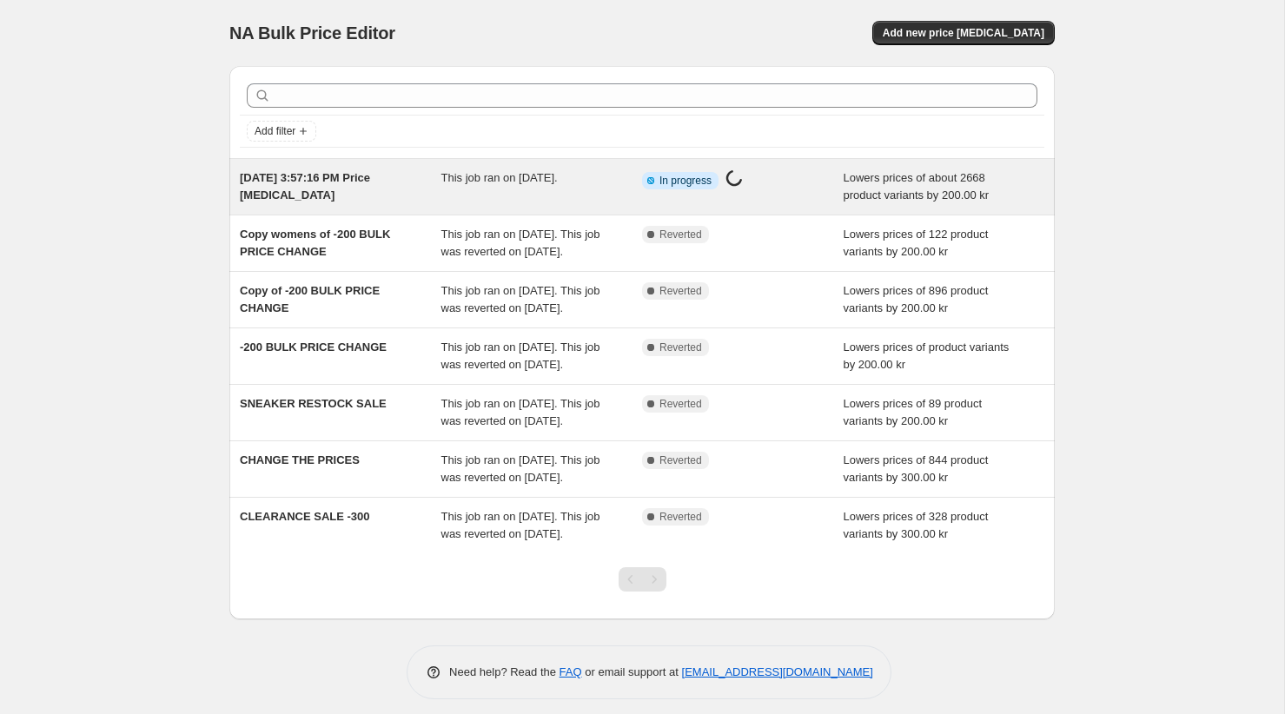
click at [530, 176] on span "This job ran on September 26, 2025." at bounding box center [499, 177] width 116 height 13
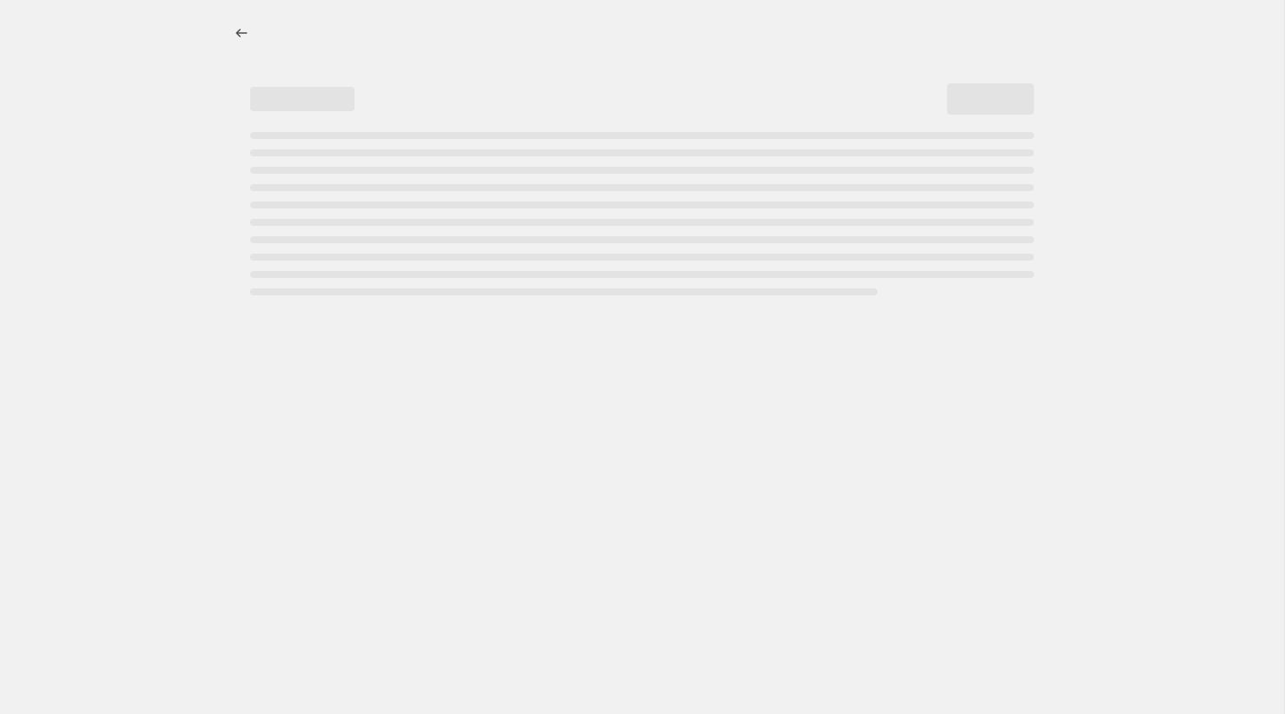
select select "by"
select select "collection"
select select "not_equal"
select select "collection"
select select "not_equal"
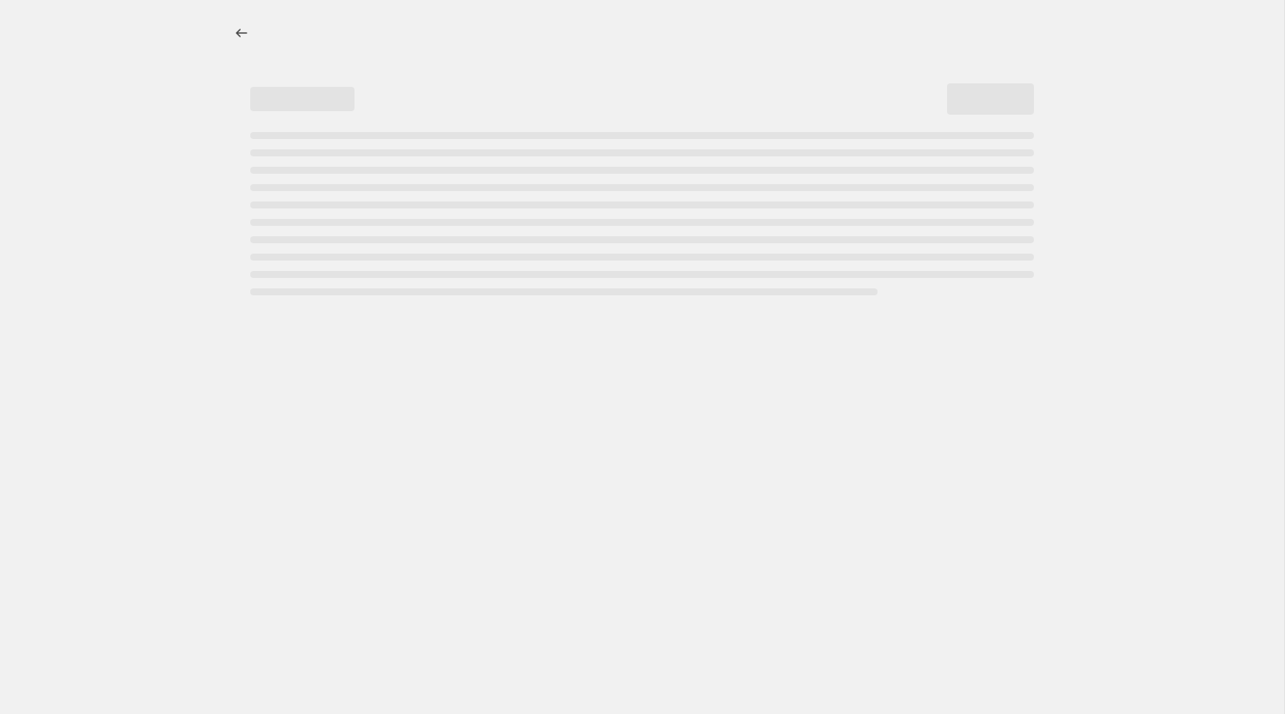
select select "collection"
select select "not_equal"
select select "collection"
select select "not_equal"
